Goal: Task Accomplishment & Management: Manage account settings

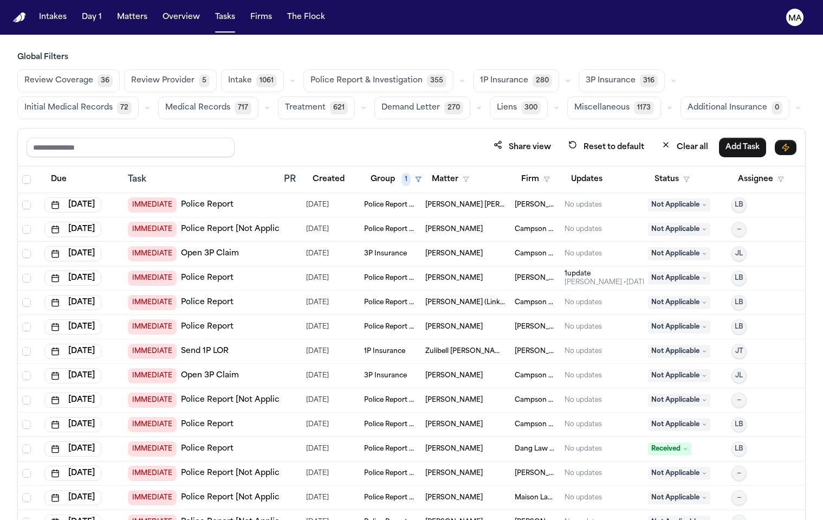
click at [186, 137] on div "Share view Reset to default Clear all Add Task" at bounding box center [412, 147] width 770 height 20
click at [230, 102] on span "Medical Records" at bounding box center [197, 107] width 65 height 11
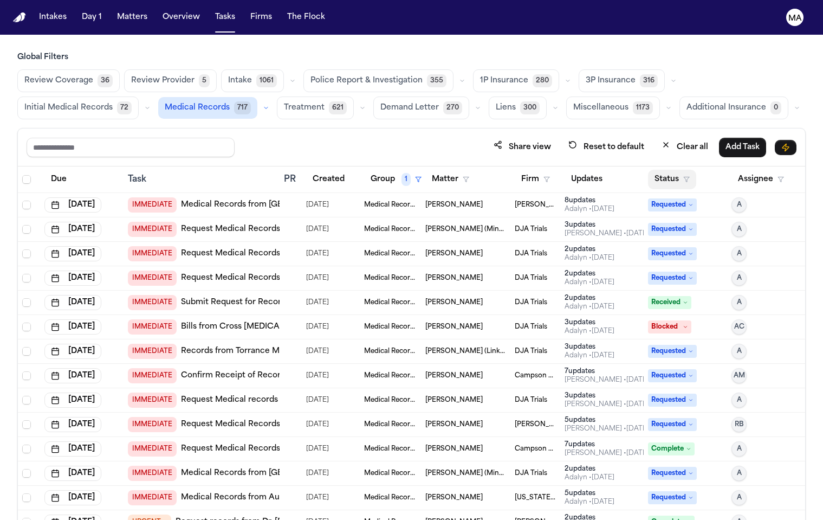
click at [653, 170] on button "Status" at bounding box center [672, 180] width 48 height 20
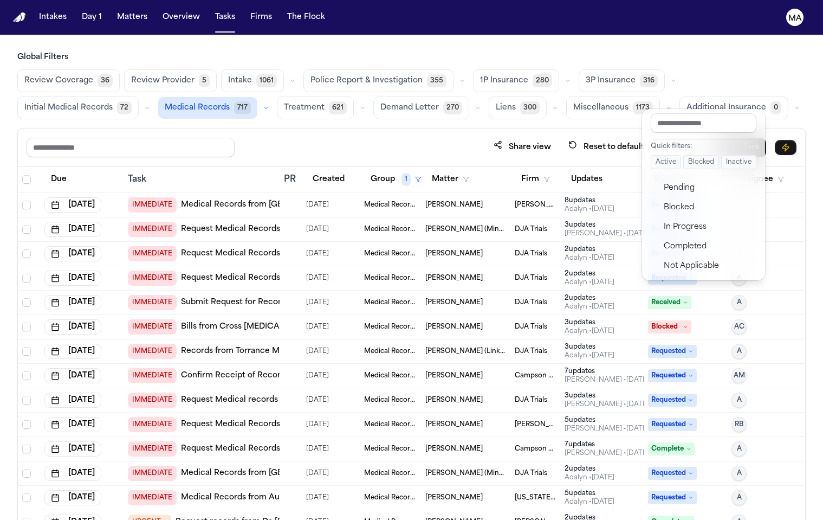
click at [492, 128] on div "Share view Reset to default Clear all Add Task Due Task PR Created Group 1 Matt…" at bounding box center [411, 347] width 788 height 439
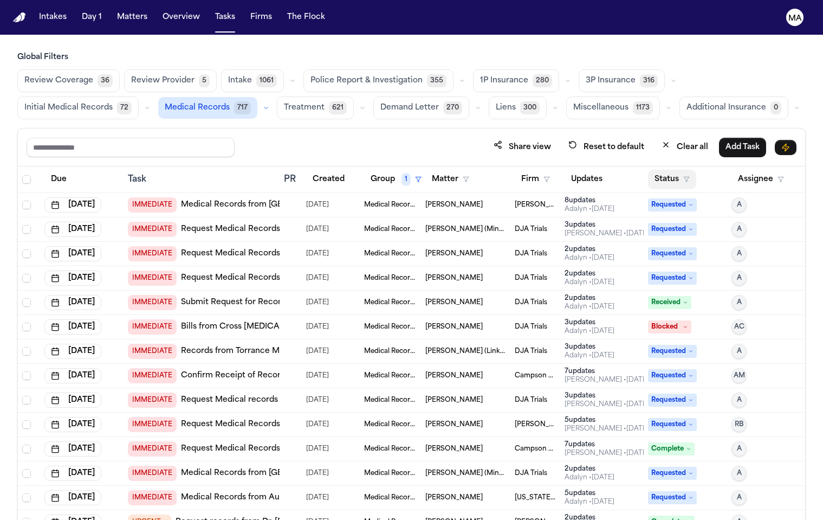
click at [663, 170] on button "Status" at bounding box center [672, 180] width 48 height 20
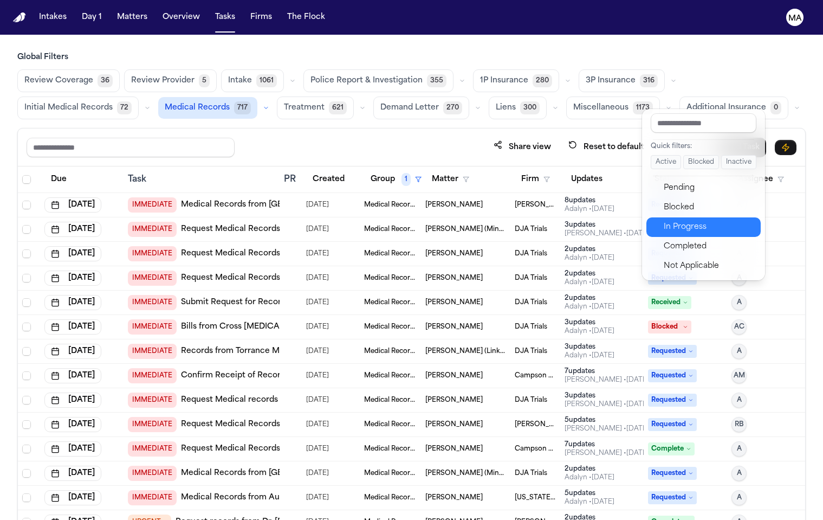
click at [670, 221] on div "In Progress" at bounding box center [709, 227] width 90 height 13
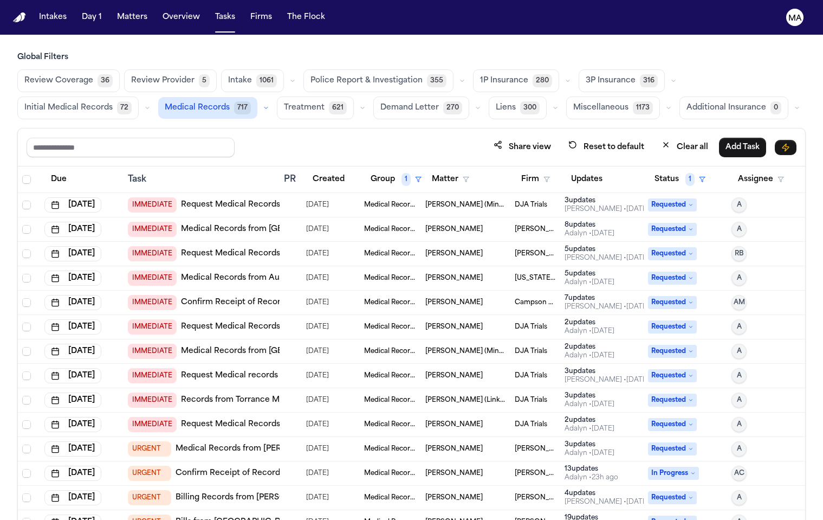
click at [407, 274] on div "Medical Records" at bounding box center [390, 278] width 53 height 9
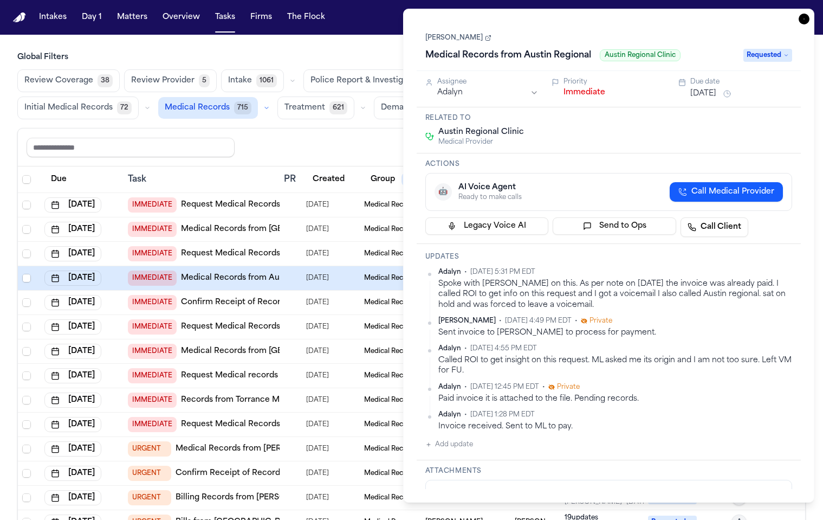
click at [762, 186] on span "Call Medical Provider" at bounding box center [732, 191] width 83 height 11
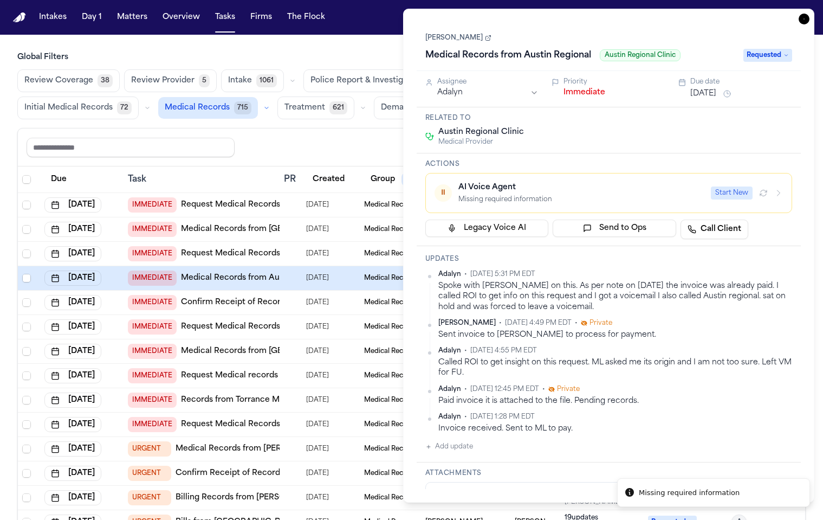
click at [284, 298] on div at bounding box center [291, 302] width 14 height 9
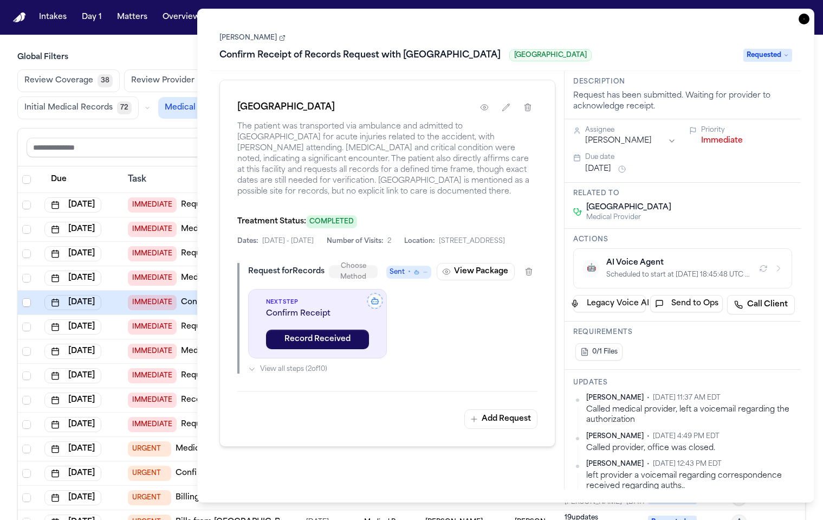
click at [809, 14] on icon "button" at bounding box center [804, 19] width 11 height 11
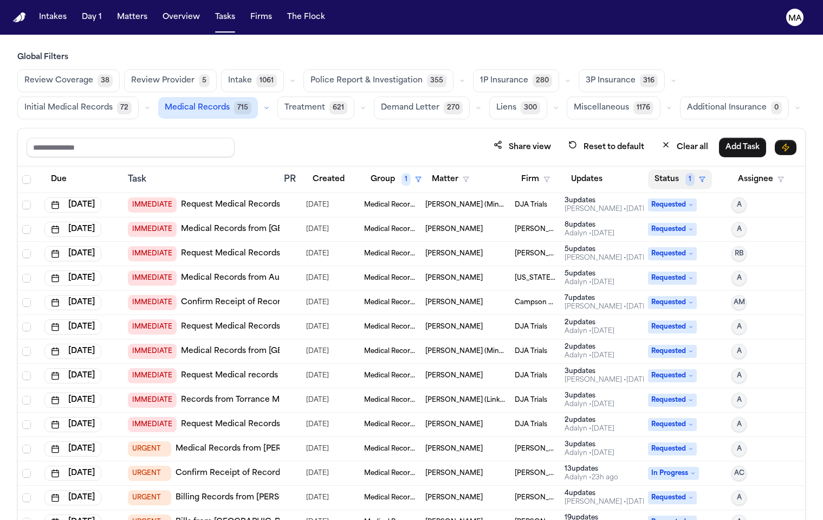
click at [654, 170] on button "Status 1" at bounding box center [680, 180] width 64 height 20
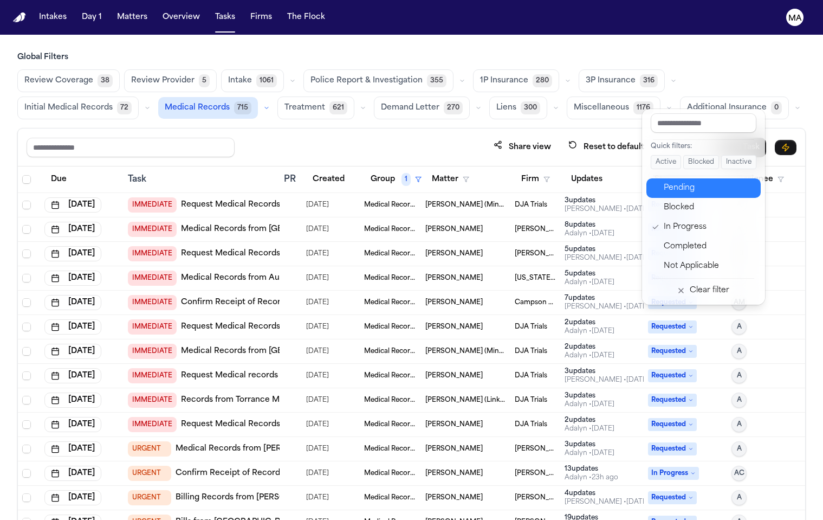
click at [664, 182] on div "Pending" at bounding box center [709, 188] width 90 height 13
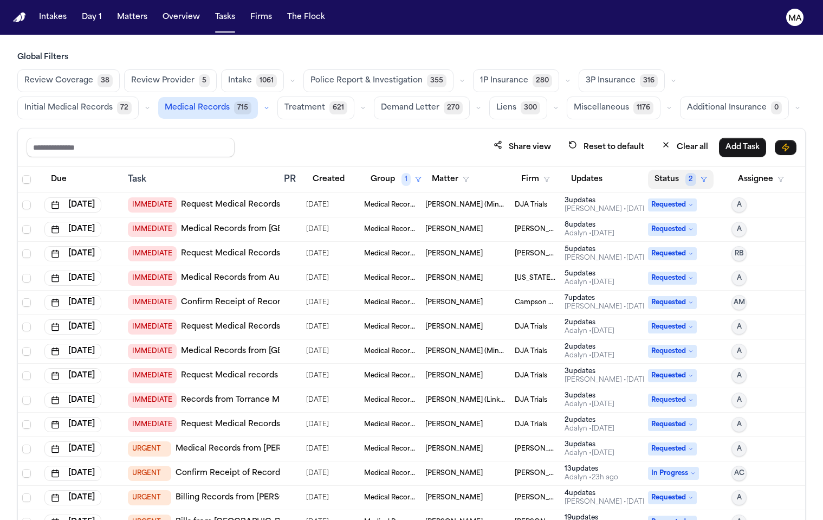
click at [658, 170] on button "Status 2" at bounding box center [681, 180] width 66 height 20
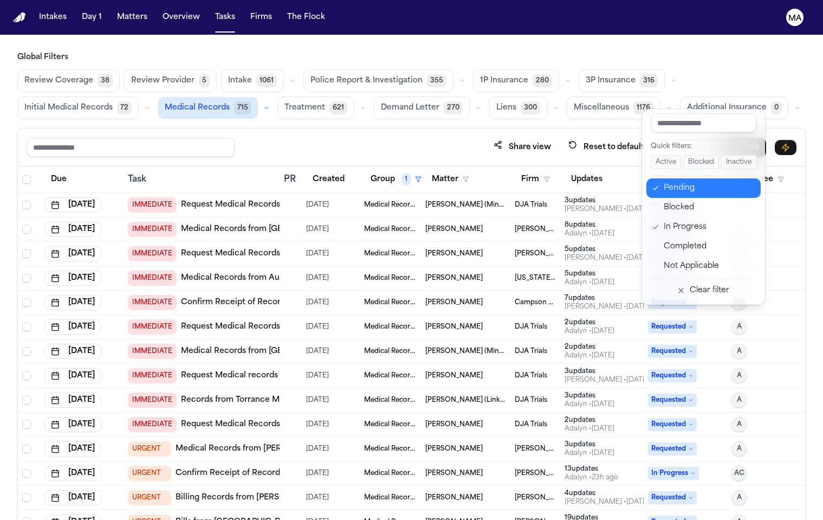
click at [665, 182] on div "Pending" at bounding box center [709, 188] width 90 height 13
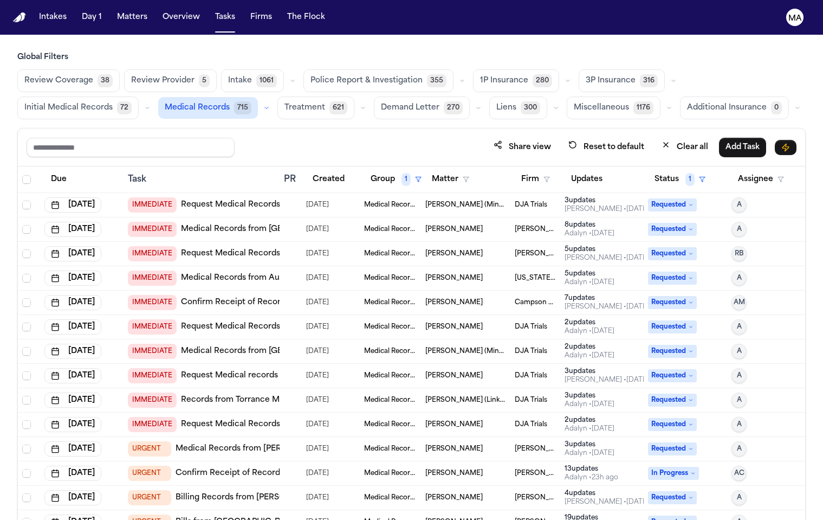
click at [660, 170] on button "Status 1" at bounding box center [680, 180] width 64 height 20
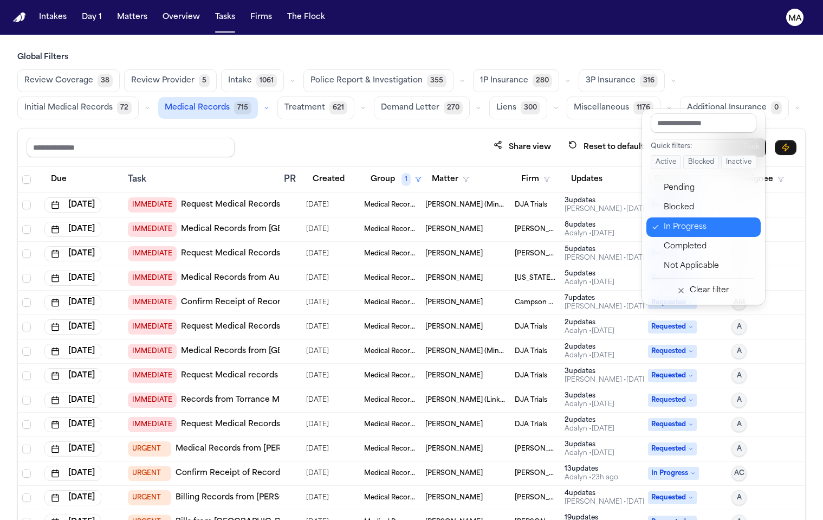
click at [664, 221] on div "In Progress" at bounding box center [709, 227] width 90 height 13
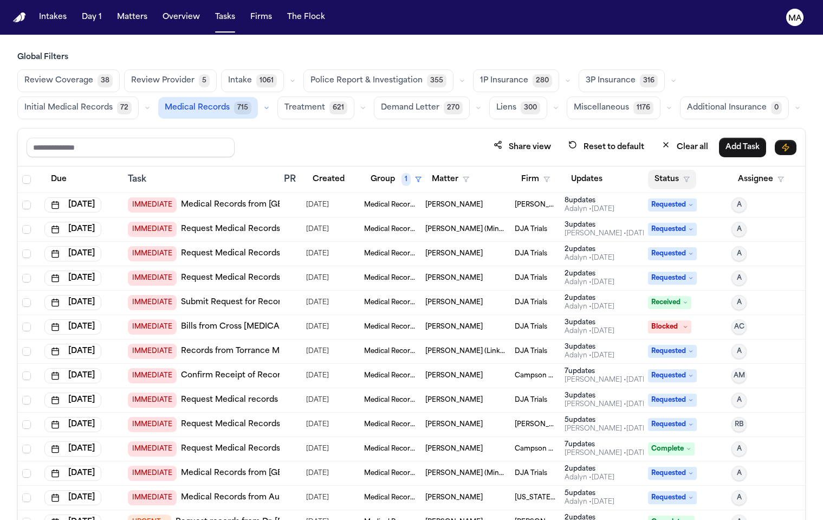
click at [656, 170] on button "Status" at bounding box center [672, 180] width 48 height 20
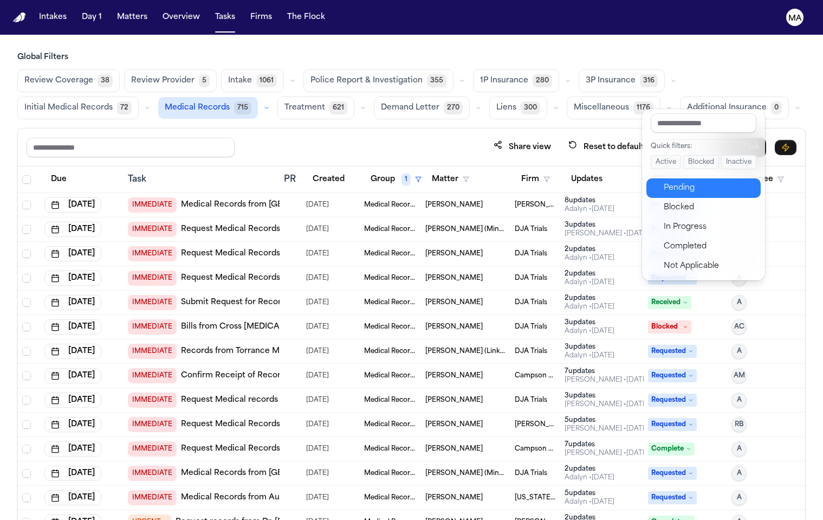
click at [665, 182] on div "Pending" at bounding box center [709, 188] width 90 height 13
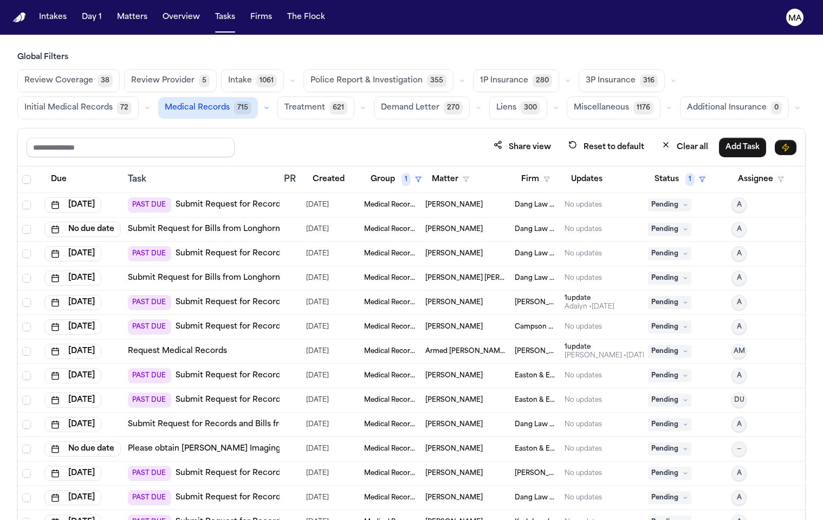
click at [22, 175] on span "Select all" at bounding box center [26, 179] width 9 height 9
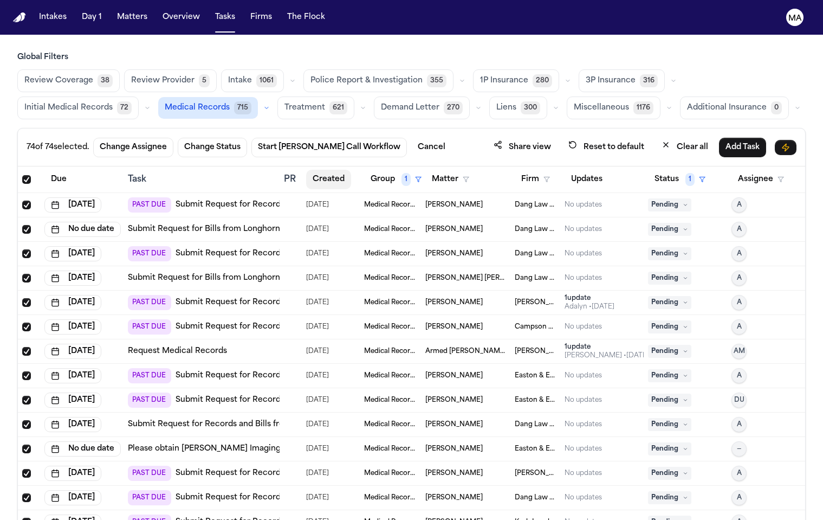
click at [318, 170] on button "Created" at bounding box center [328, 180] width 45 height 20
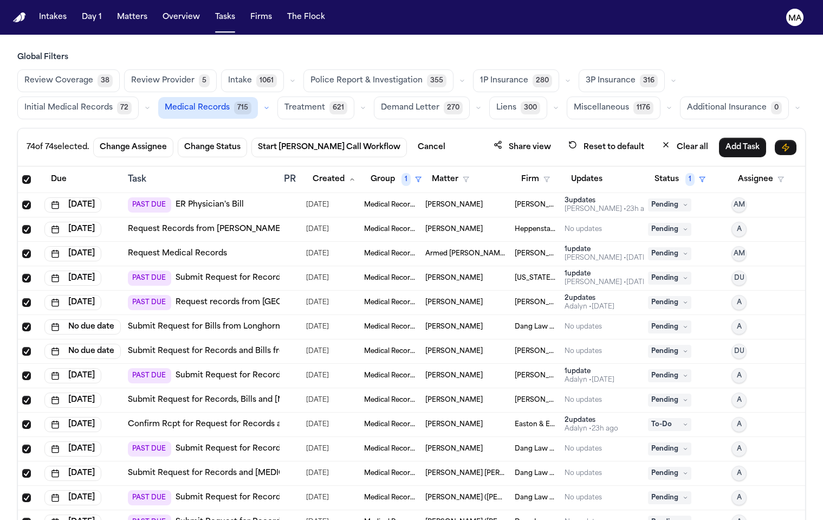
click at [47, 170] on button "Due" at bounding box center [58, 180] width 29 height 20
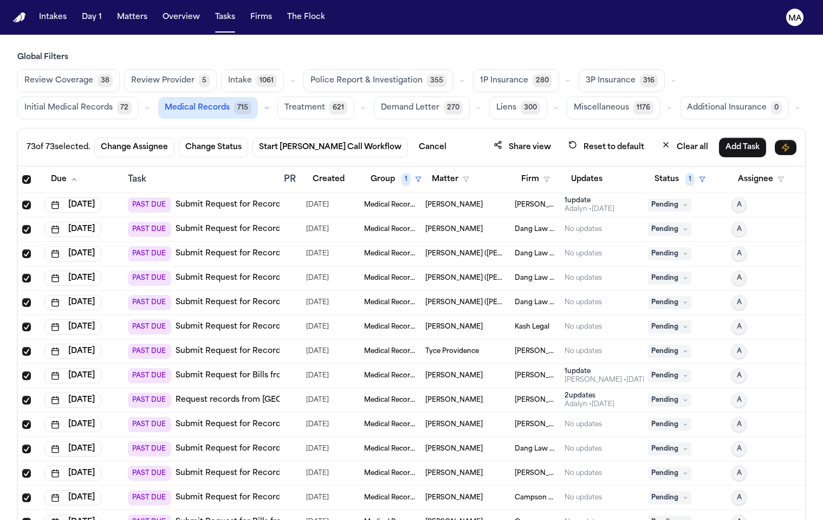
click at [390, 35] on main "Global Filters Review Coverage 38 Review Provider 5 Intake 1061 Police Report &…" at bounding box center [411, 277] width 823 height 485
click at [325, 102] on span "Treatment" at bounding box center [304, 107] width 41 height 11
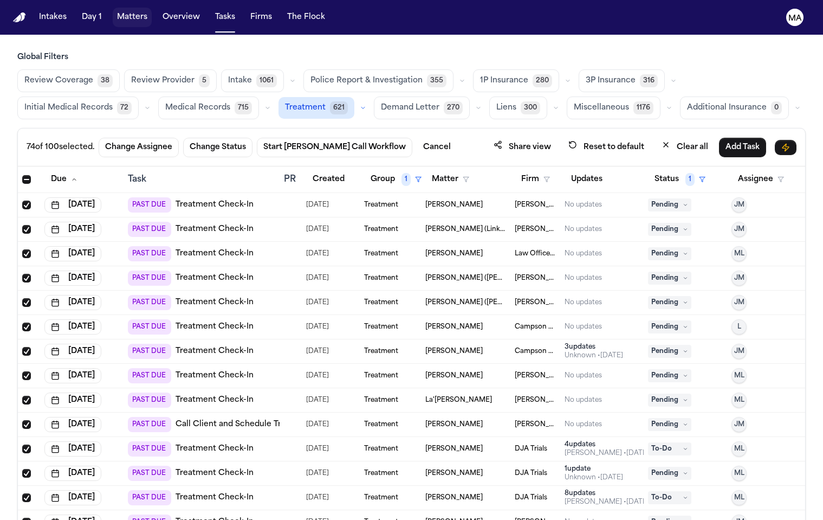
click at [113, 11] on button "Matters" at bounding box center [132, 18] width 39 height 20
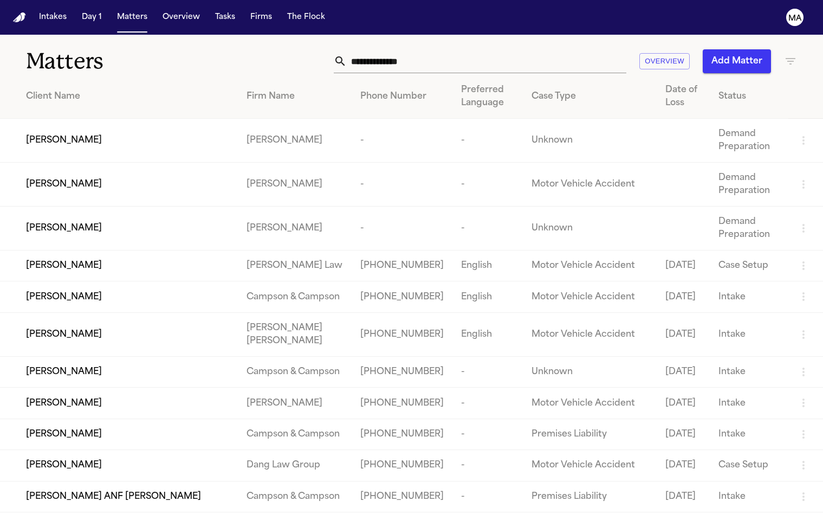
click at [328, 49] on div "Overview Add Matter" at bounding box center [519, 61] width 555 height 24
click at [310, 49] on div "Overview Add Matter" at bounding box center [519, 61] width 555 height 24
click at [788, 55] on icon "button" at bounding box center [790, 61] width 13 height 13
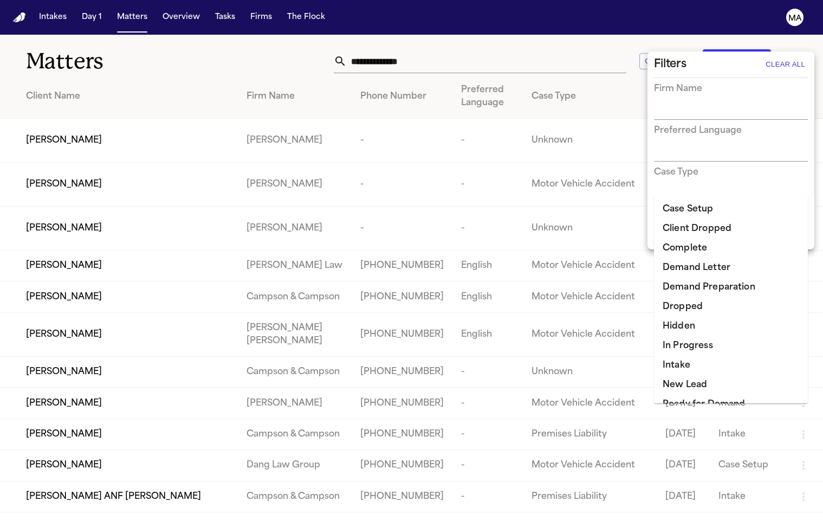
click at [693, 229] on input "text" at bounding box center [723, 236] width 138 height 15
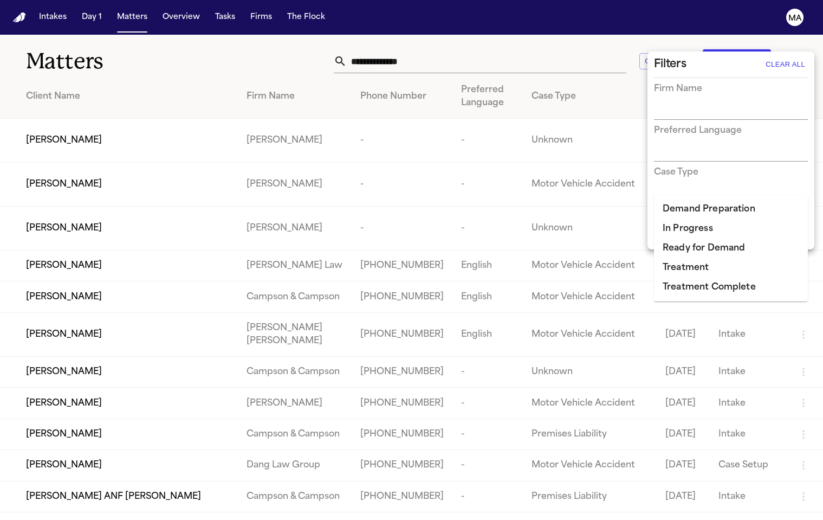
type input "*****"
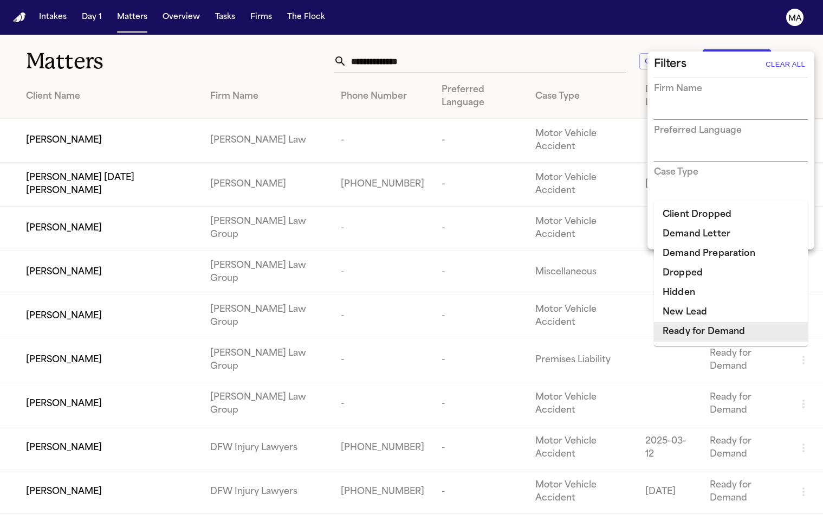
type input "**"
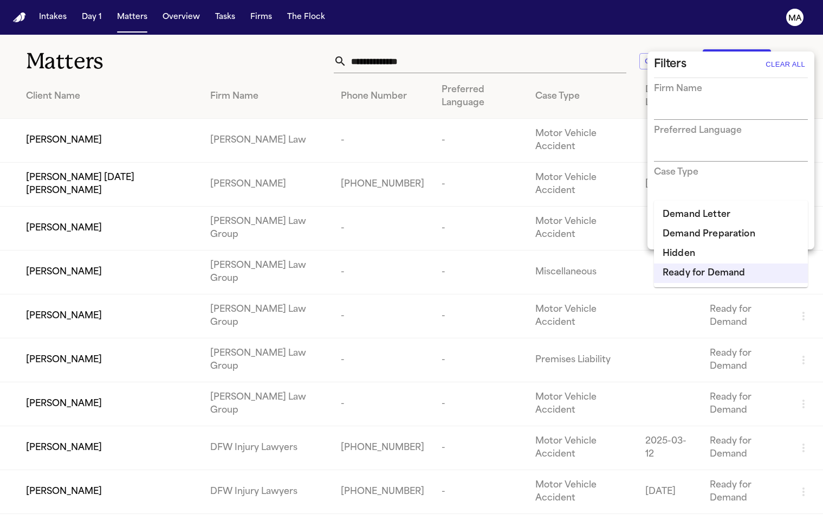
click at [720, 225] on li "Demand Preparation" at bounding box center [731, 234] width 154 height 20
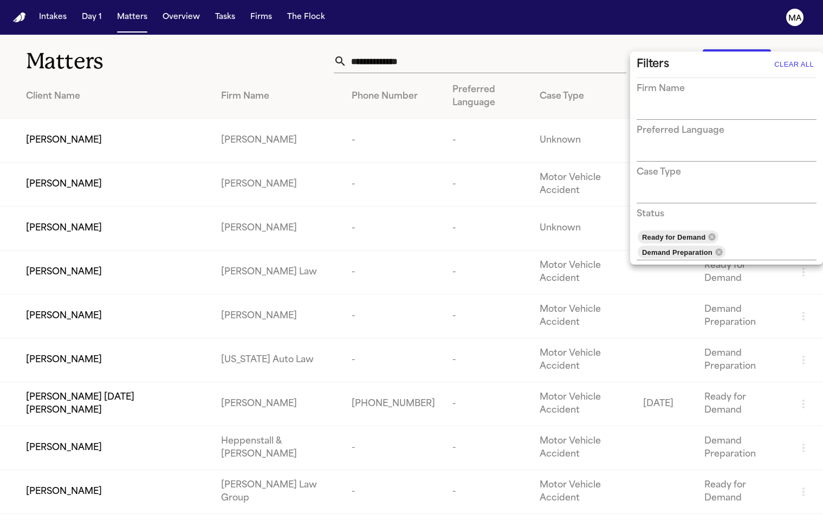
click at [346, 37] on div at bounding box center [411, 260] width 823 height 520
